Goal: Find specific page/section

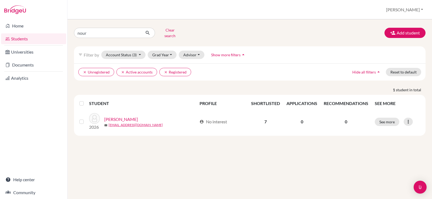
type input "noura"
click button "submit" at bounding box center [148, 33] width 14 height 10
click at [165, 51] on button "Grad Year" at bounding box center [162, 55] width 29 height 8
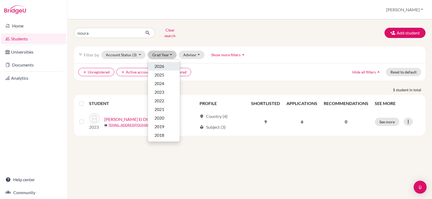
click at [168, 63] on div "2026" at bounding box center [163, 66] width 19 height 6
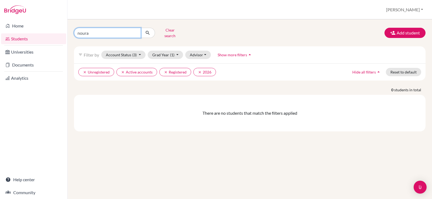
click at [122, 32] on input "noura" at bounding box center [107, 33] width 67 height 10
click at [149, 31] on icon "submit" at bounding box center [147, 32] width 5 height 5
click at [134, 32] on input "noura" at bounding box center [107, 33] width 67 height 10
